Goal: Transaction & Acquisition: Obtain resource

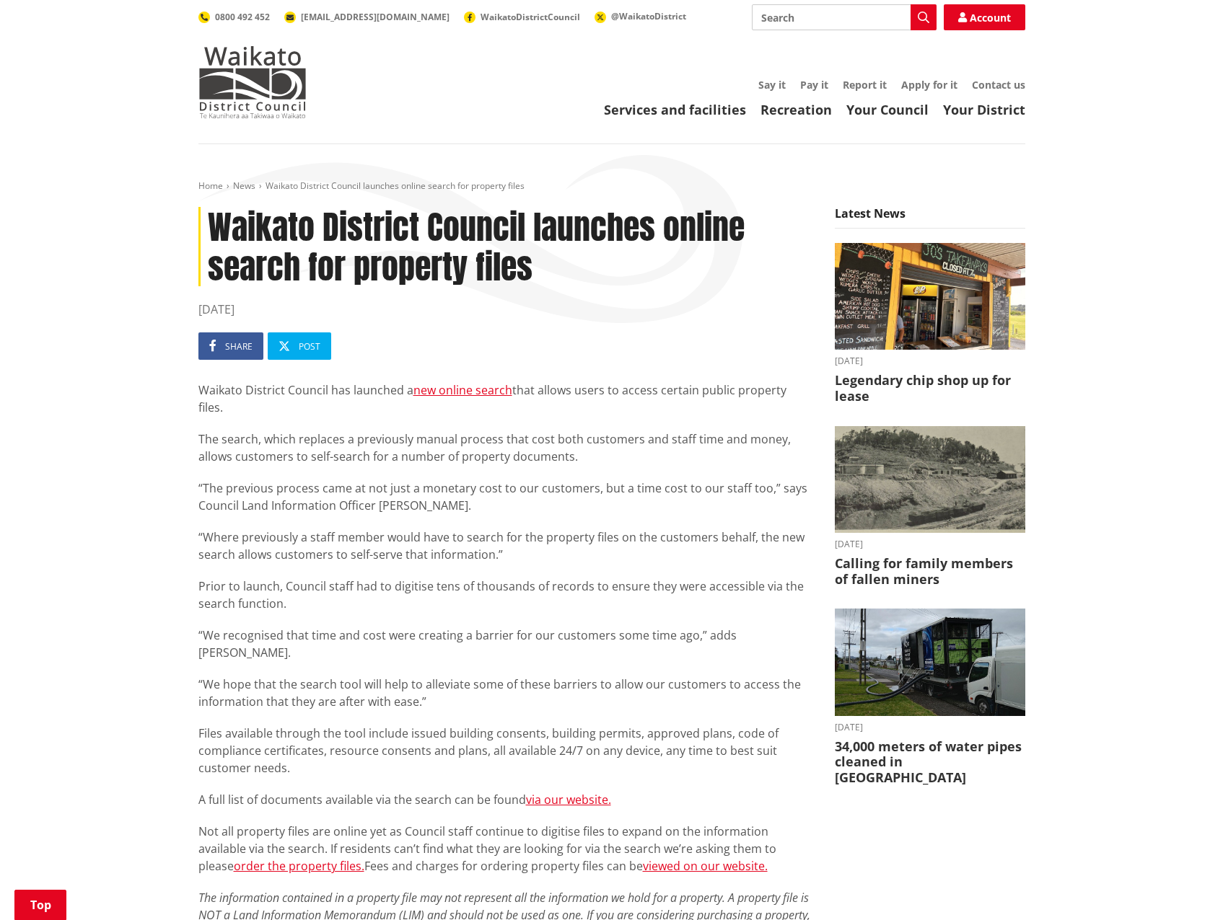
scroll to position [348, 0]
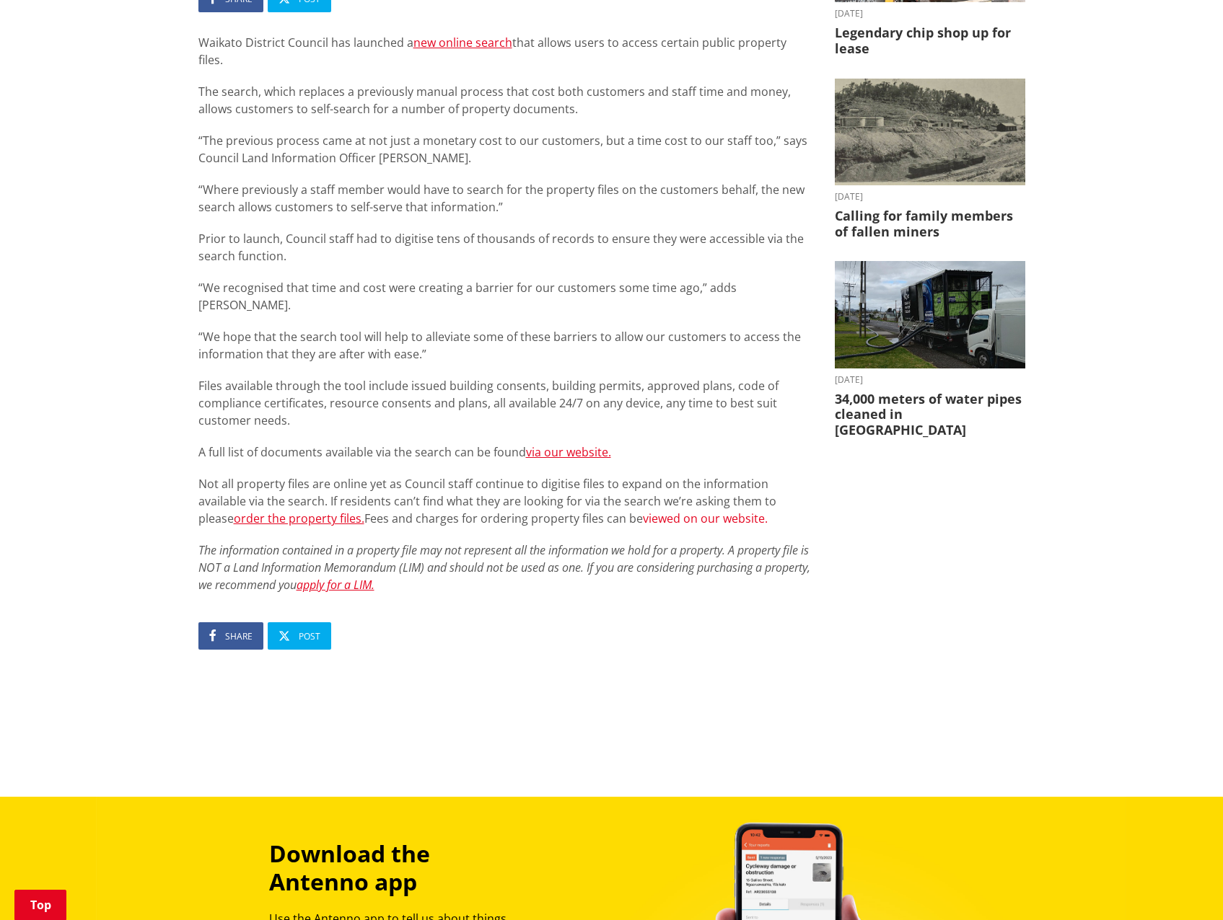
click at [643, 511] on link "viewed on our website." at bounding box center [705, 519] width 125 height 16
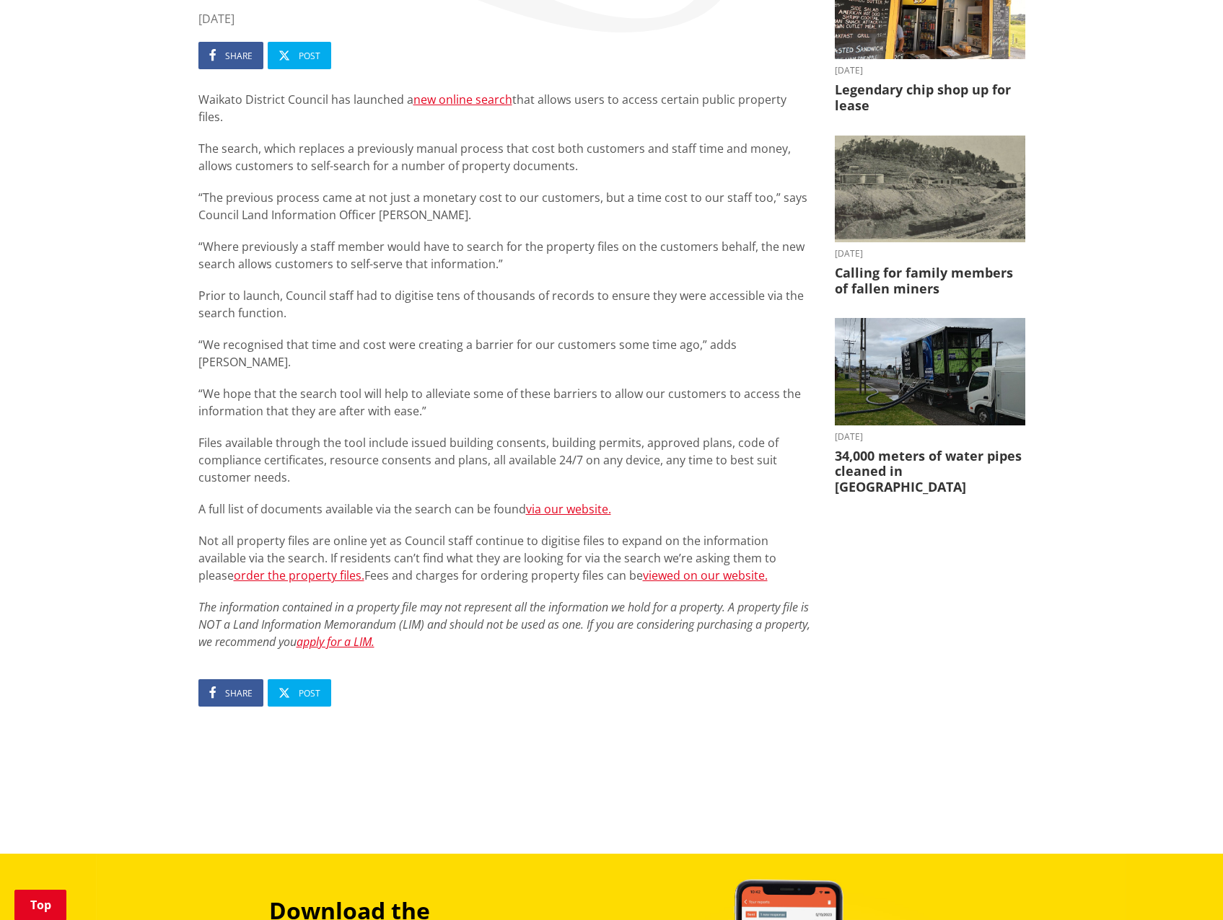
scroll to position [203, 0]
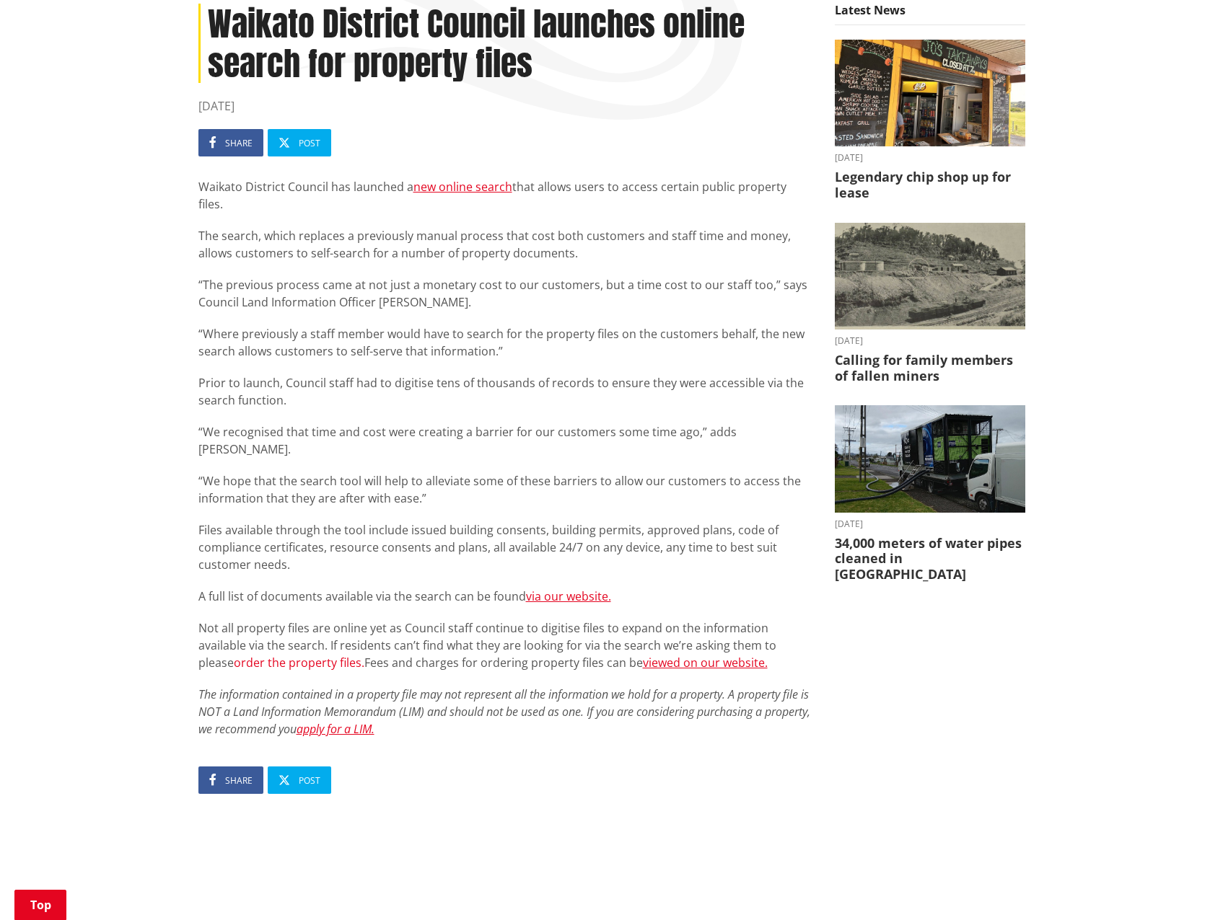
click at [234, 655] on link "order the property files." at bounding box center [299, 663] width 131 height 16
click at [643, 655] on link "viewed on our website." at bounding box center [705, 663] width 125 height 16
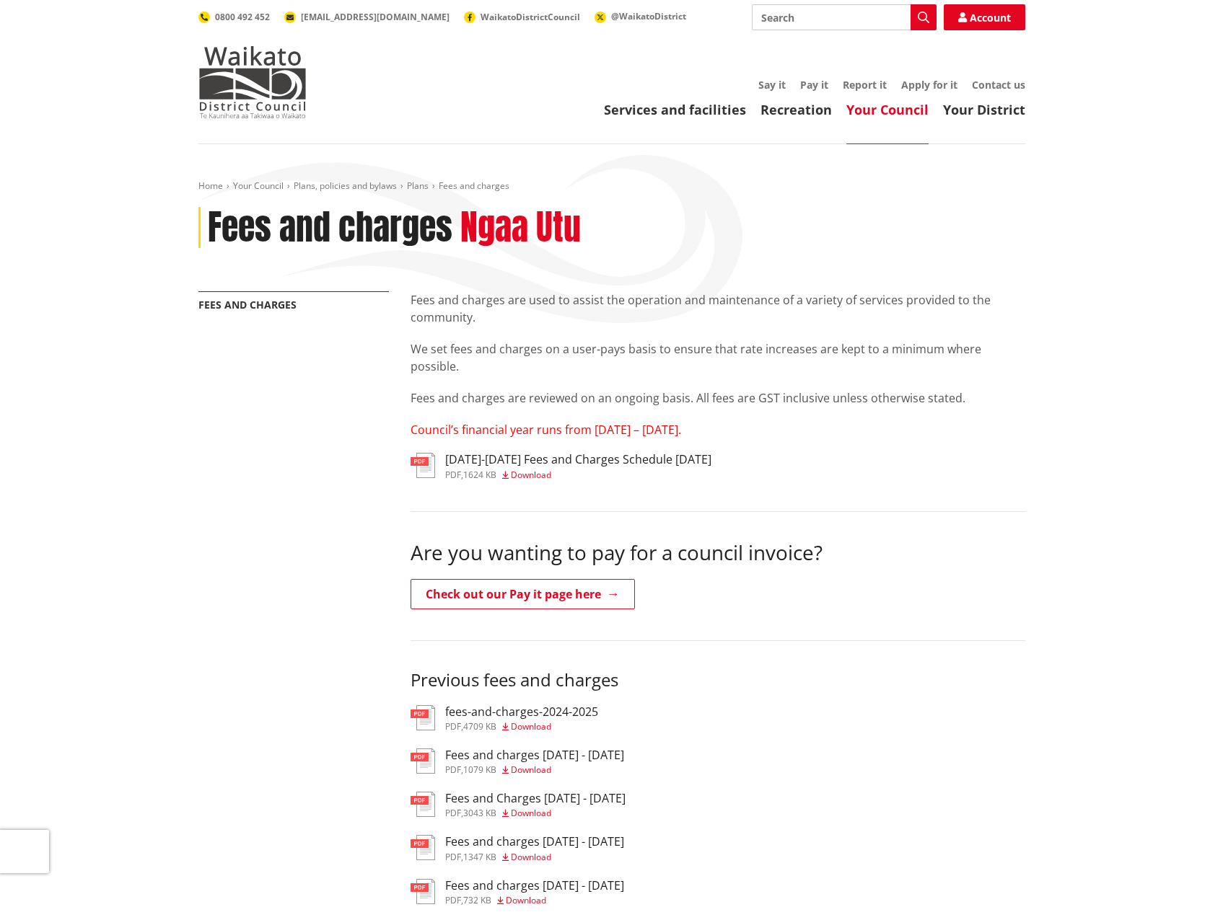
click at [457, 455] on h3 "2025-2027 Fees and Charges Schedule June 2025" at bounding box center [578, 460] width 266 height 14
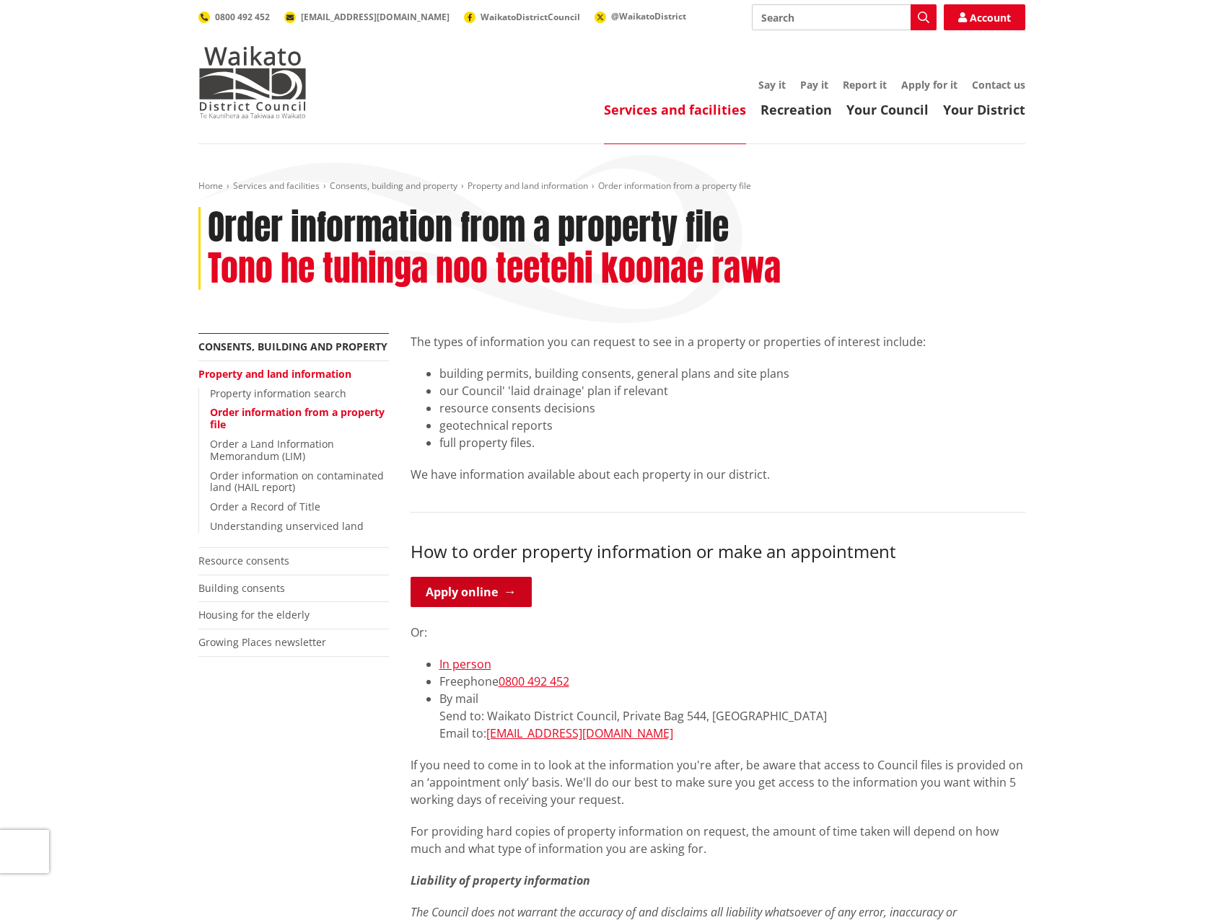
click at [457, 599] on link "Apply online" at bounding box center [470, 592] width 121 height 30
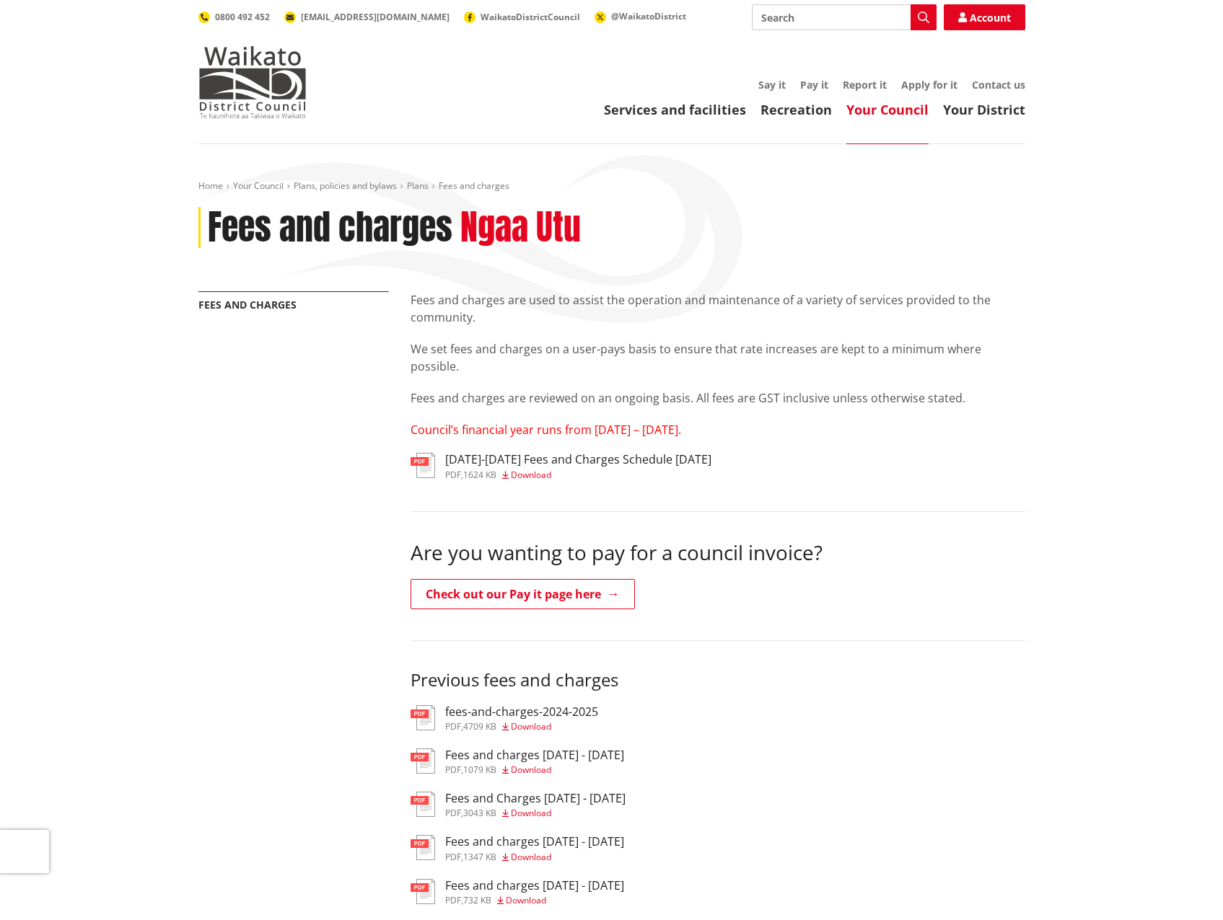
click at [599, 454] on h3 "[DATE]-[DATE] Fees and Charges Schedule [DATE]" at bounding box center [578, 460] width 266 height 14
